Goal: Task Accomplishment & Management: Manage account settings

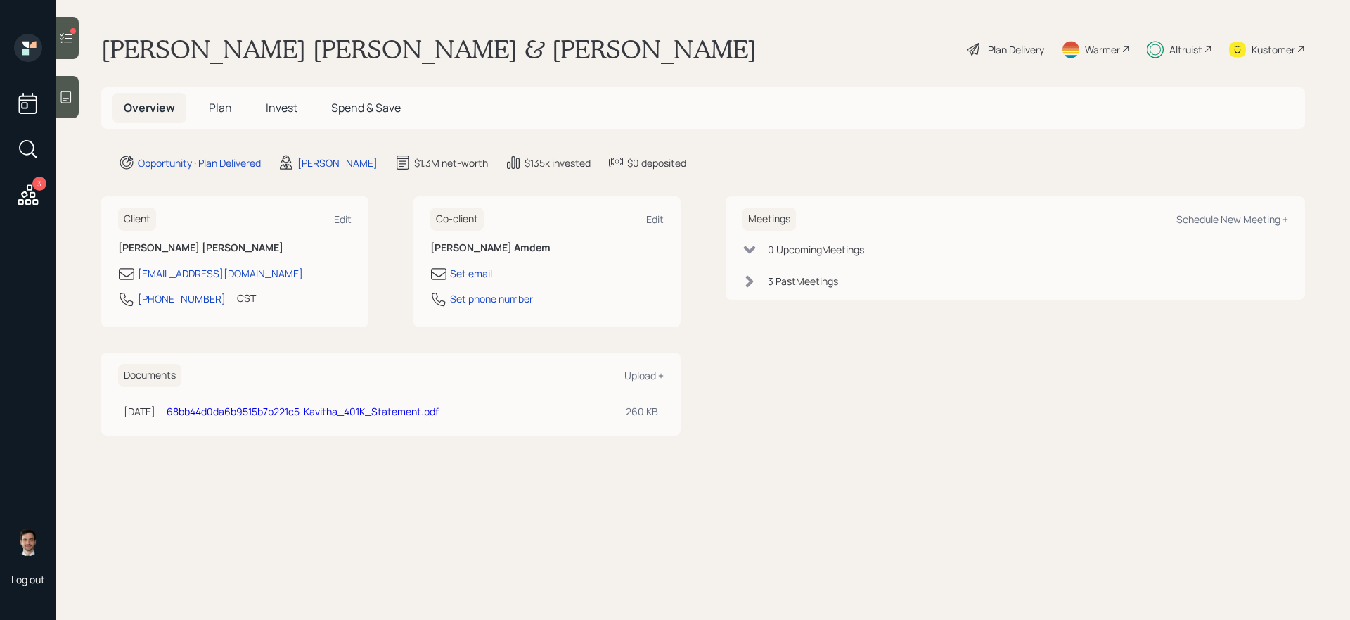
click at [219, 109] on span "Plan" at bounding box center [220, 107] width 23 height 15
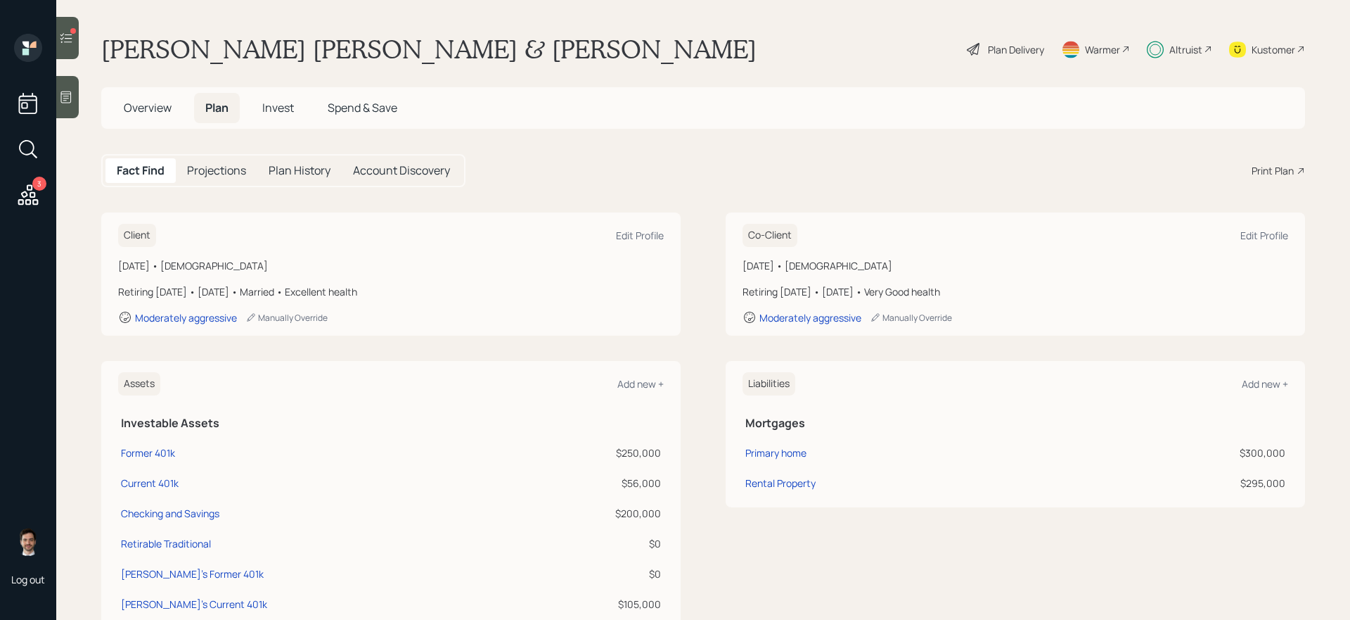
click at [275, 113] on span "Invest" at bounding box center [278, 107] width 32 height 15
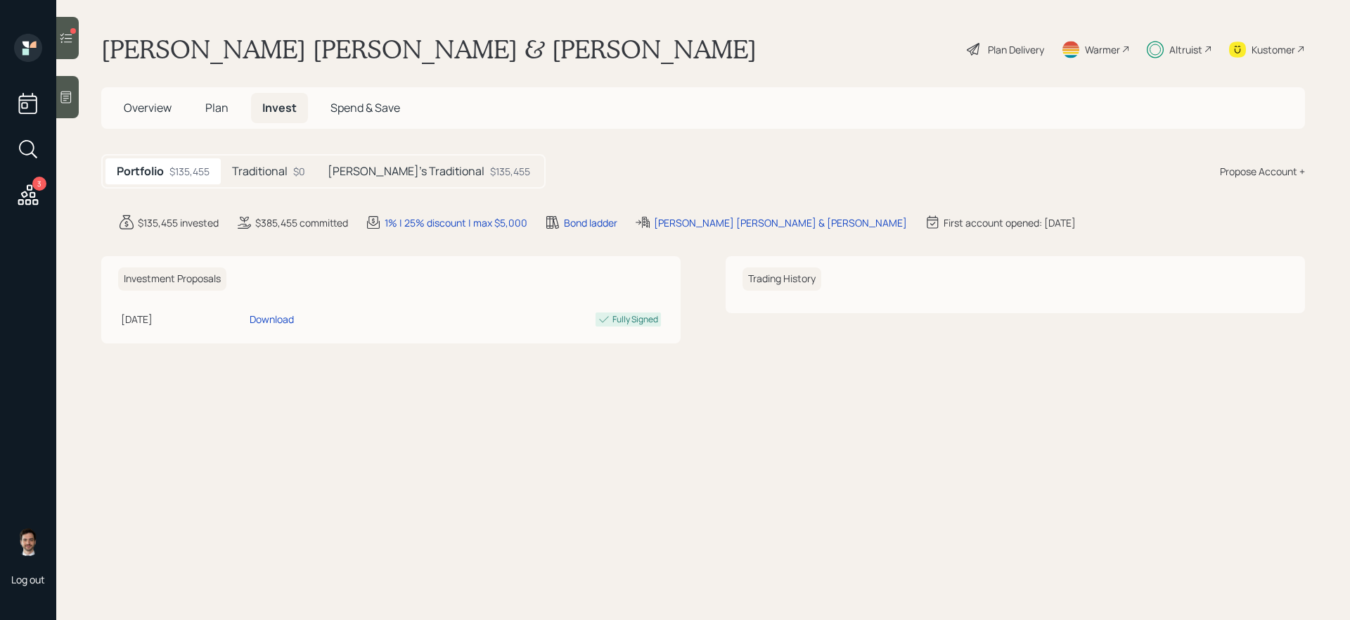
click at [268, 178] on h5 "Traditional" at bounding box center [260, 171] width 56 height 13
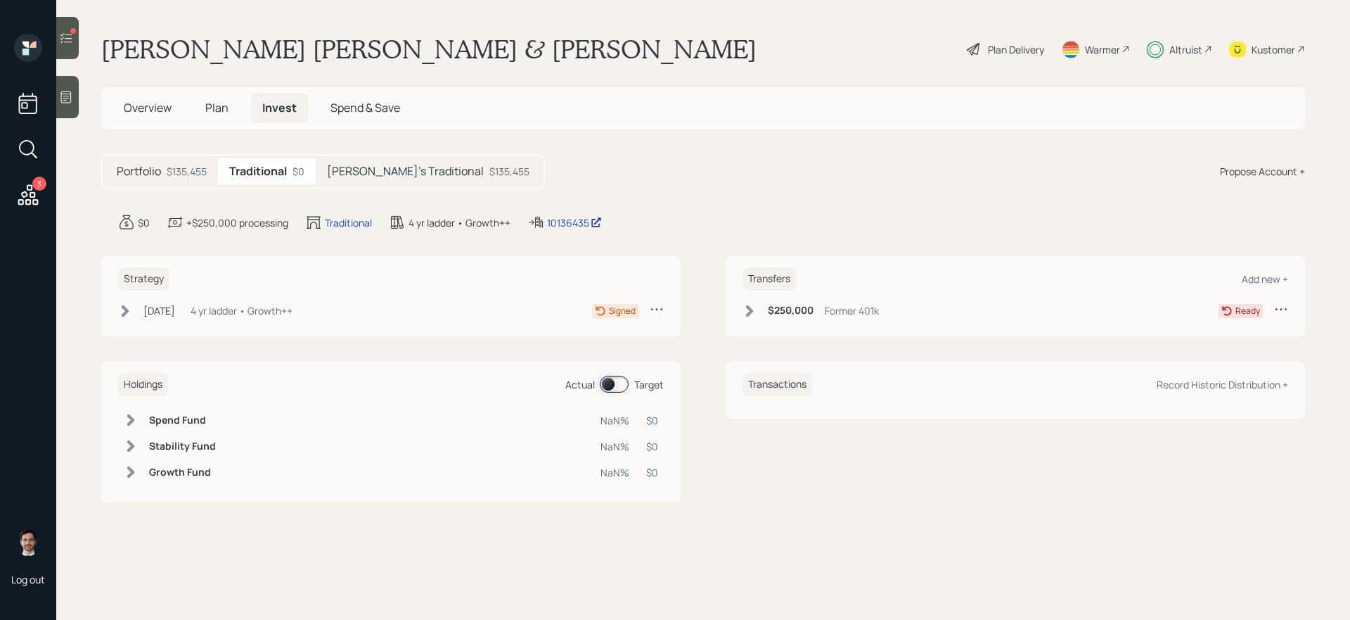
click at [380, 176] on h5 "[PERSON_NAME]'s Traditional" at bounding box center [405, 171] width 157 height 13
click at [128, 312] on icon at bounding box center [125, 311] width 14 height 14
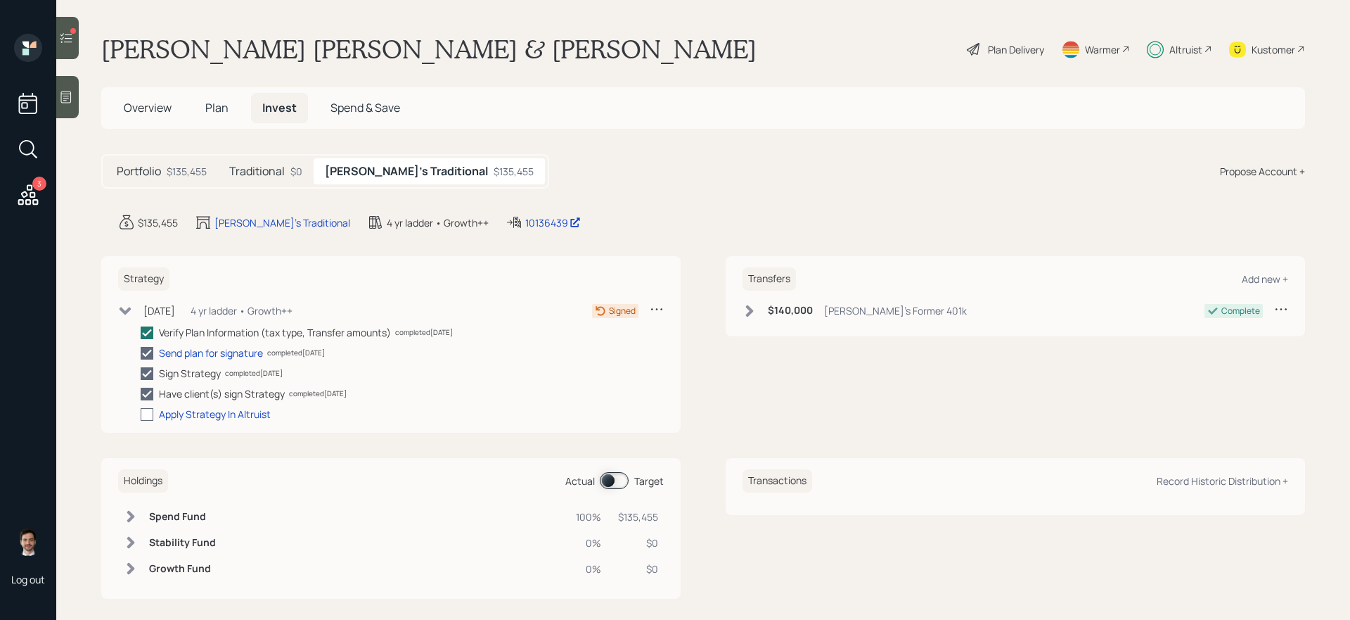
click at [148, 415] on div at bounding box center [147, 414] width 13 height 13
click at [141, 414] on input "checkbox" at bounding box center [140, 413] width 1 height 1
checkbox input "true"
click at [262, 177] on h5 "Traditional" at bounding box center [257, 171] width 56 height 13
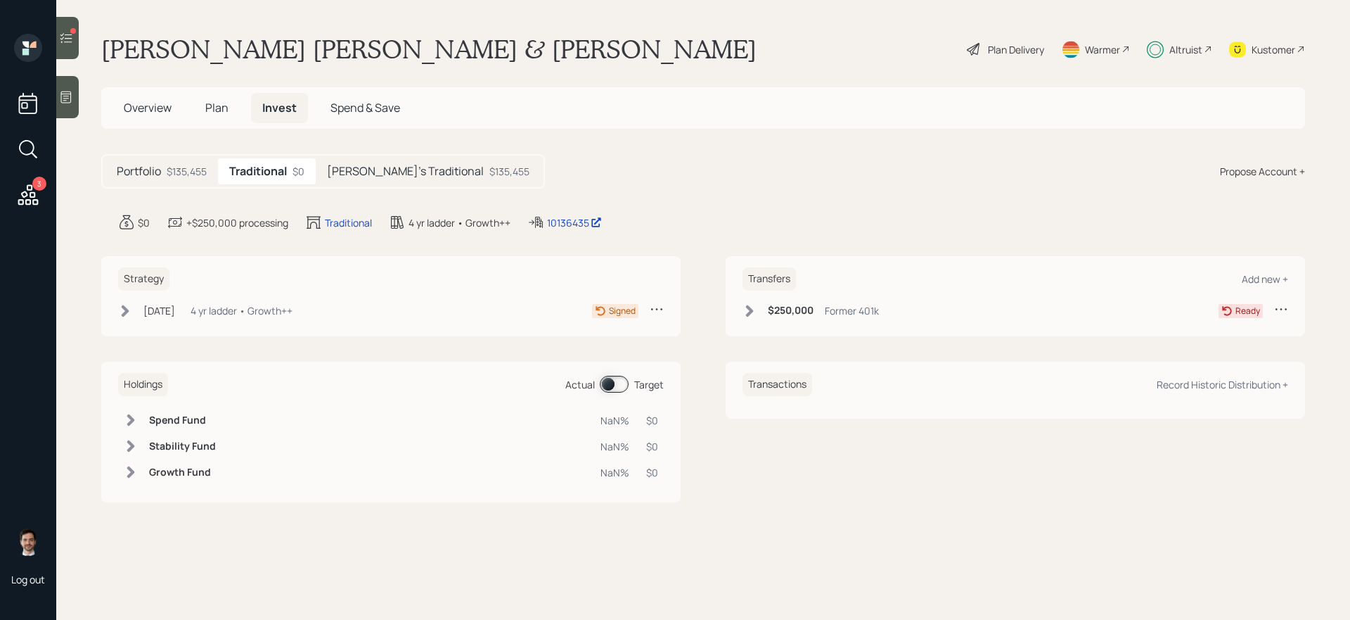
click at [129, 309] on icon at bounding box center [126, 310] width 8 height 12
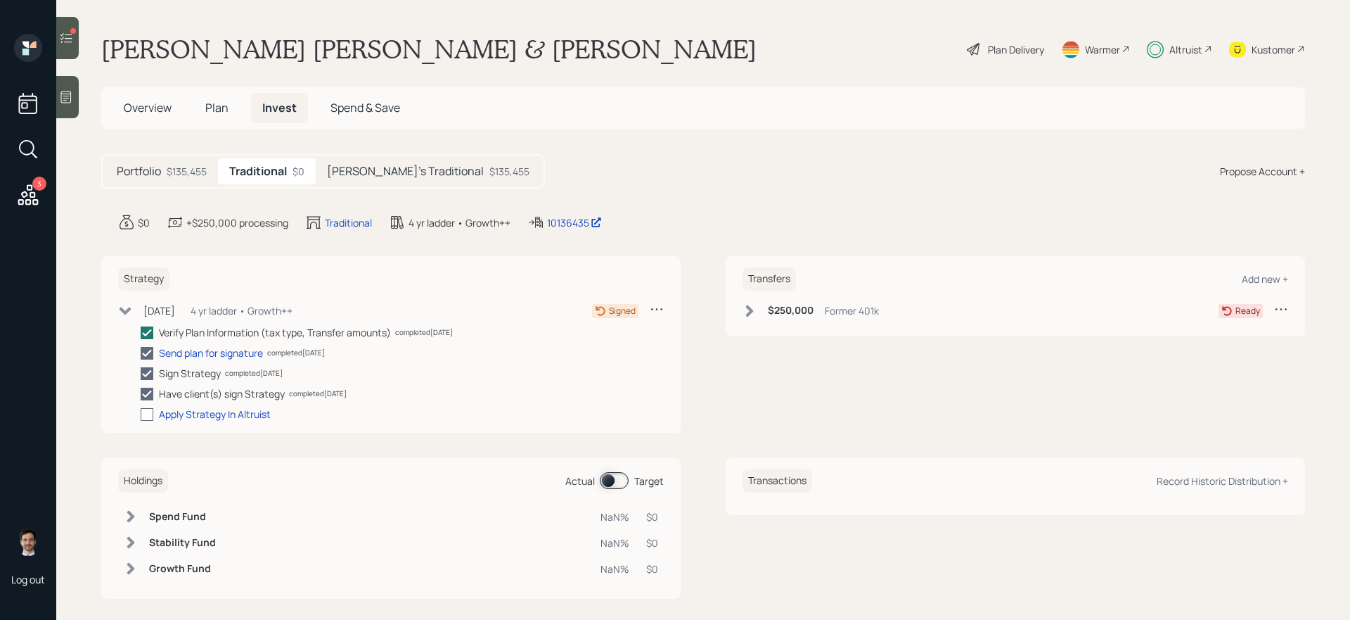
click at [147, 414] on div at bounding box center [147, 414] width 13 height 13
click at [141, 414] on input "checkbox" at bounding box center [140, 413] width 1 height 1
checkbox input "true"
click at [69, 34] on icon at bounding box center [66, 38] width 14 height 14
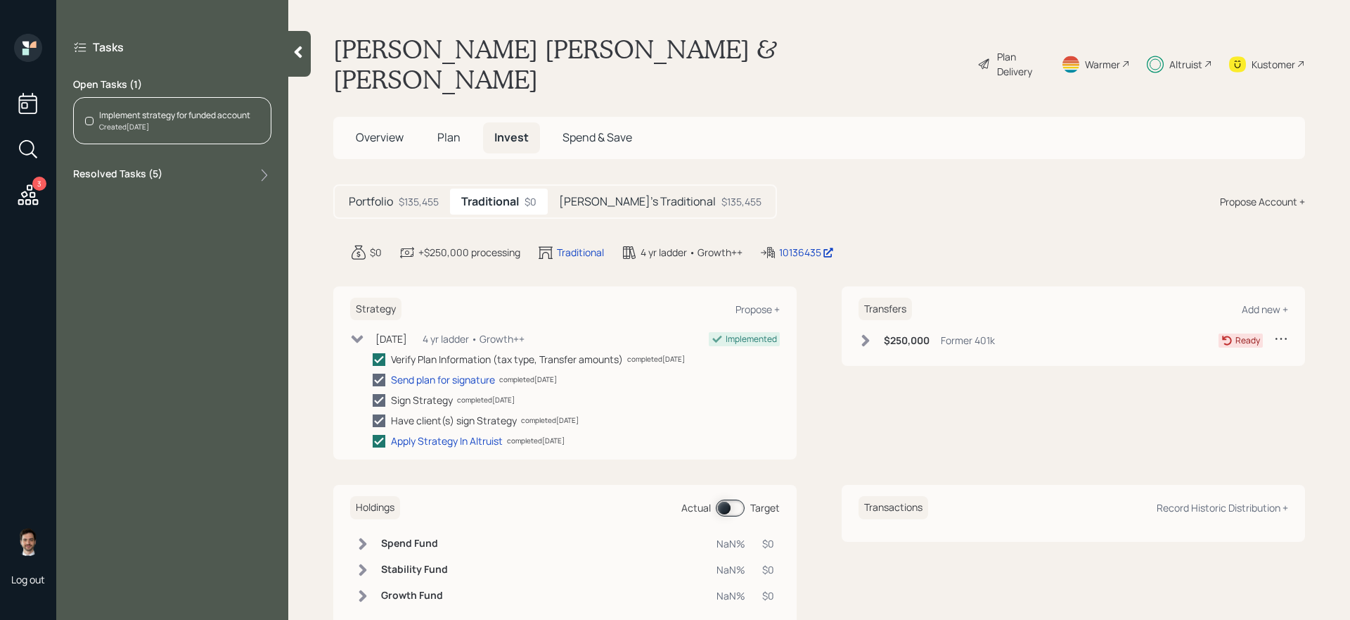
click at [203, 138] on div "Implement strategy for funded account Created [DATE]" at bounding box center [172, 120] width 198 height 47
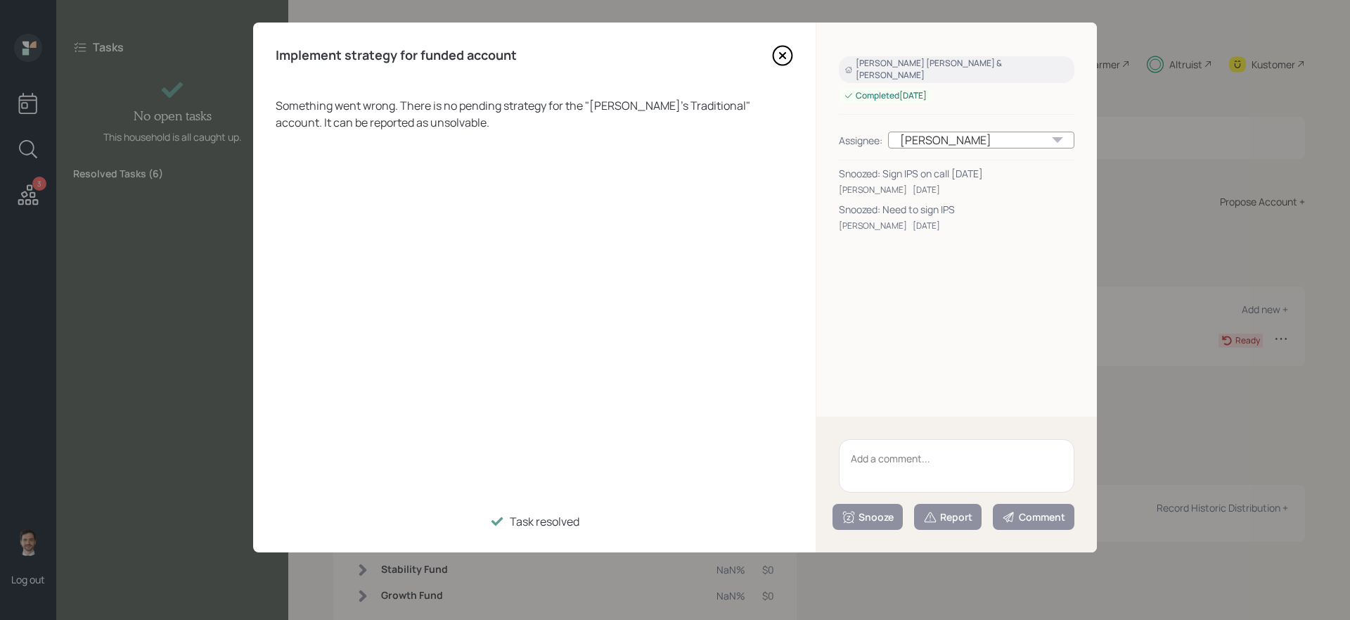
click at [781, 58] on icon at bounding box center [782, 55] width 21 height 21
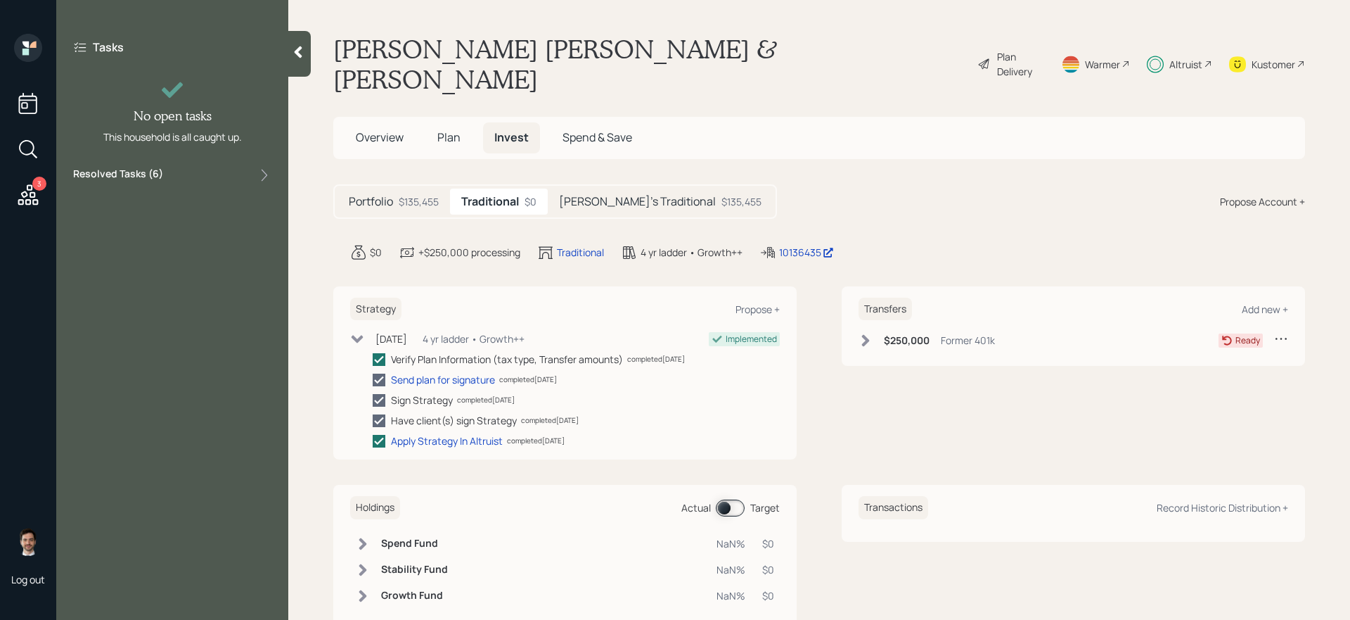
click at [295, 60] on div at bounding box center [299, 54] width 23 height 46
